Goal: Entertainment & Leisure: Consume media (video, audio)

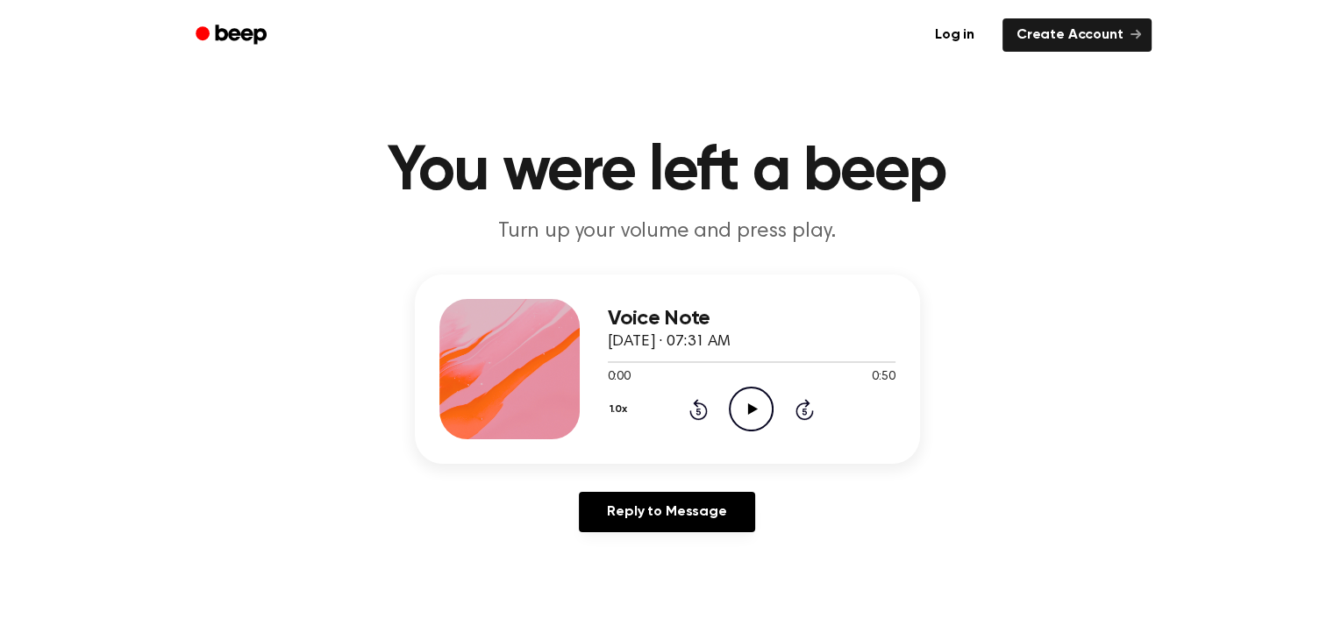
click at [748, 411] on icon at bounding box center [753, 408] width 10 height 11
click at [752, 419] on icon "Pause Audio" at bounding box center [751, 409] width 45 height 45
click at [752, 419] on icon "Play Audio" at bounding box center [751, 409] width 45 height 45
drag, startPoint x: 802, startPoint y: 360, endPoint x: 602, endPoint y: 359, distance: 200.0
click at [602, 359] on div "Voice Note September 15, 2025 · 07:31 AM 0:36 0:50 Your browser does not suppor…" at bounding box center [667, 369] width 505 height 189
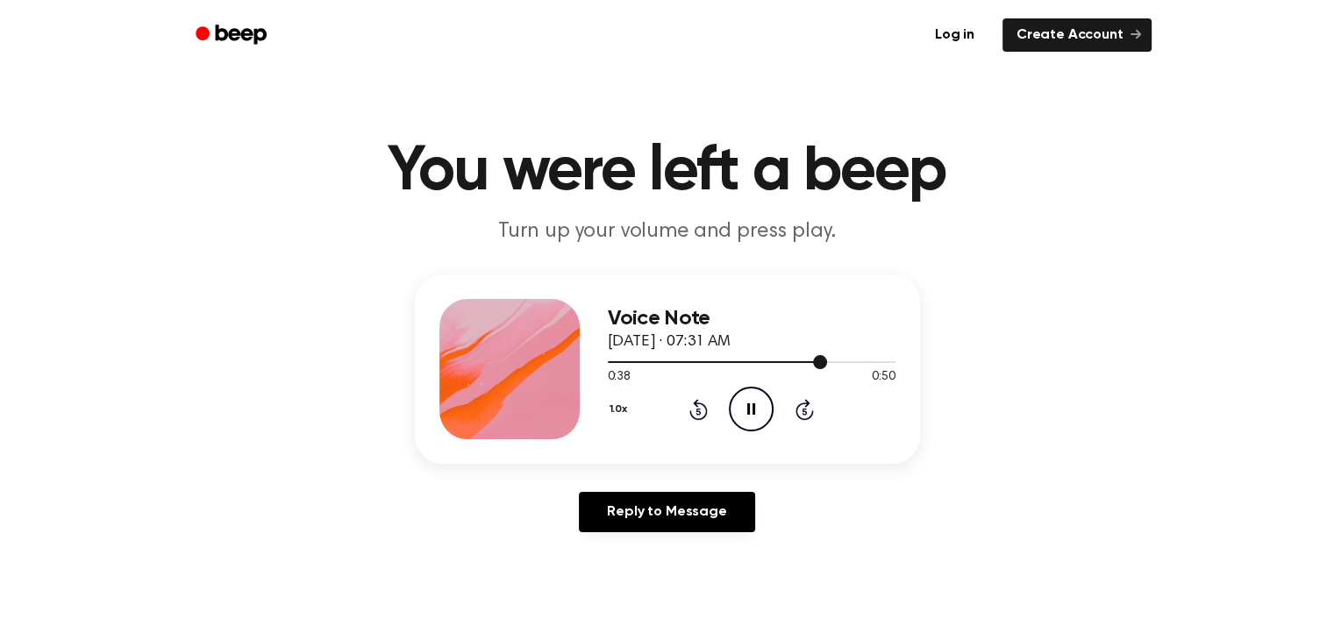
click at [613, 365] on div at bounding box center [752, 361] width 288 height 14
click at [766, 422] on icon "Play Audio" at bounding box center [751, 409] width 45 height 45
click at [825, 366] on div at bounding box center [752, 361] width 288 height 14
click at [753, 411] on icon at bounding box center [753, 408] width 10 height 11
